Goal: Information Seeking & Learning: Check status

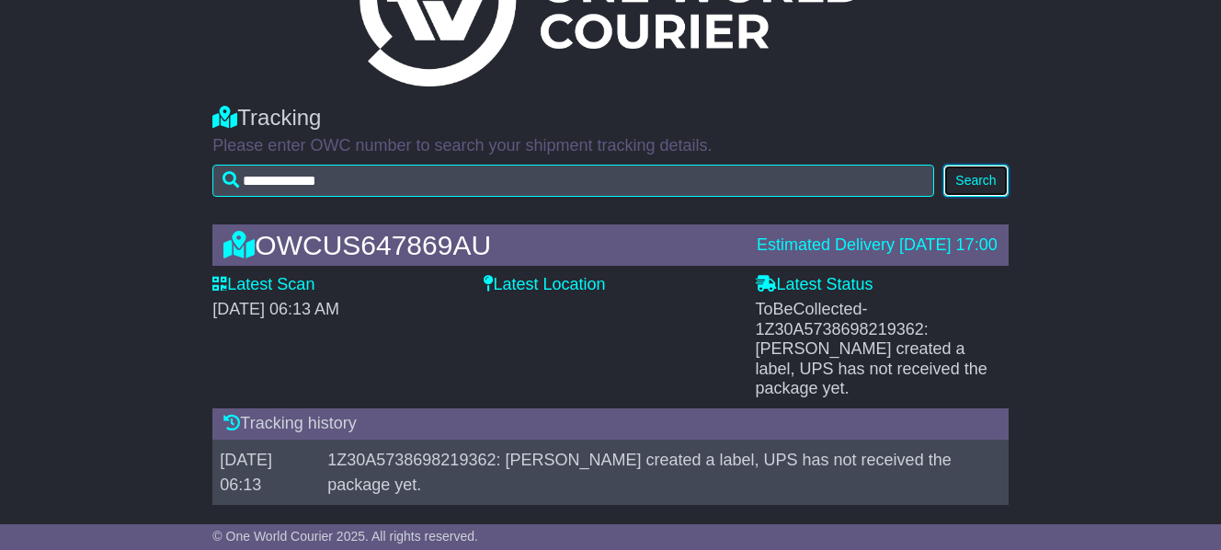
click at [958, 187] on button "Search" at bounding box center [975, 181] width 64 height 32
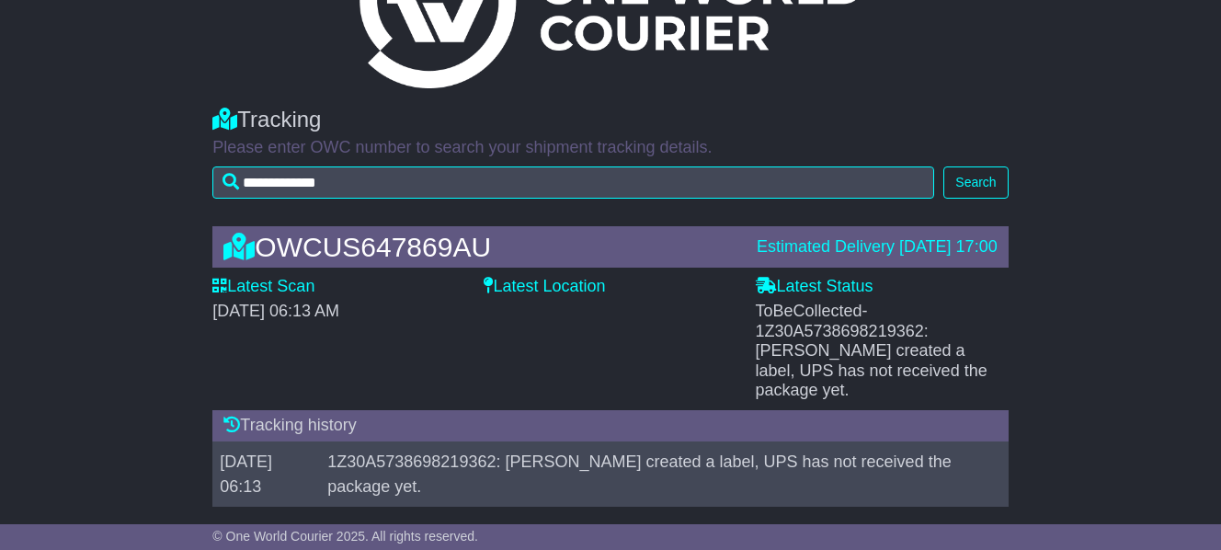
scroll to position [102, 0]
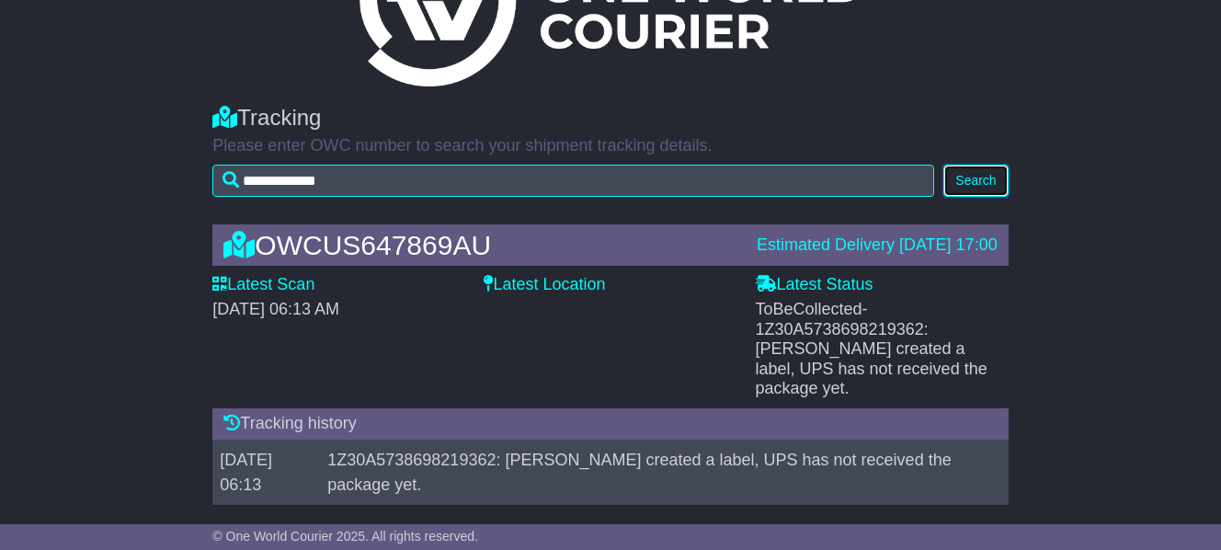
click at [986, 187] on button "Search" at bounding box center [975, 181] width 64 height 32
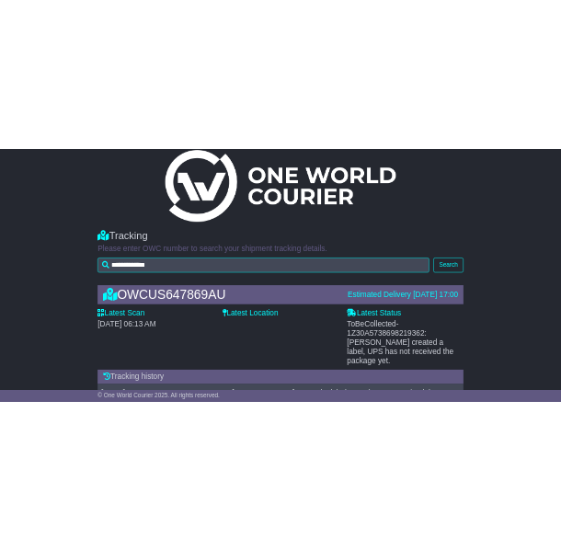
scroll to position [102, 0]
